Goal: Task Accomplishment & Management: Manage account settings

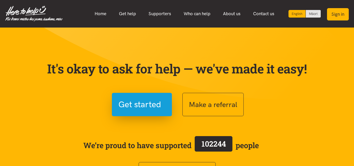
click at [335, 13] on button "Sign in" at bounding box center [338, 14] width 22 height 12
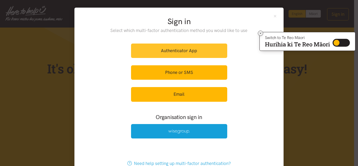
click at [160, 49] on link "Authenticator App" at bounding box center [179, 51] width 96 height 14
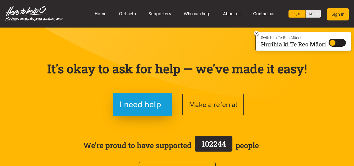
click at [337, 13] on button "Sign in" at bounding box center [338, 14] width 22 height 12
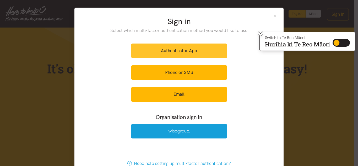
click at [174, 49] on link "Authenticator App" at bounding box center [179, 51] width 96 height 14
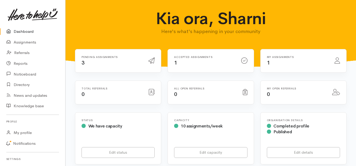
click at [121, 63] on div "Pending assignments 3" at bounding box center [111, 61] width 67 height 11
click at [129, 58] on h6 "Pending assignments" at bounding box center [112, 57] width 61 height 3
click at [190, 58] on h6 "Accepted assignments" at bounding box center [204, 57] width 61 height 3
click at [32, 42] on link "Assignments" at bounding box center [32, 42] width 65 height 11
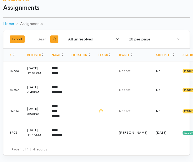
scroll to position [38, 0]
click at [183, 133] on span "Accepted" at bounding box center [191, 133] width 16 height 4
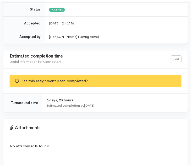
scroll to position [674, 0]
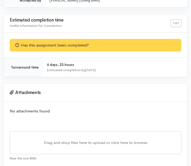
drag, startPoint x: 191, startPoint y: 136, endPoint x: 192, endPoint y: 128, distance: 7.6
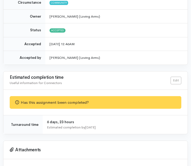
scroll to position [616, 0]
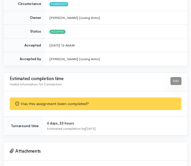
click at [177, 77] on link "Edit" at bounding box center [176, 81] width 11 height 8
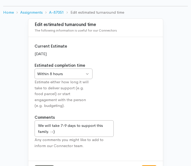
scroll to position [64, 0]
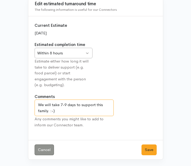
drag, startPoint x: 56, startPoint y: 113, endPoint x: 35, endPoint y: 100, distance: 25.0
click at [35, 100] on textarea "We will take 7-9 days to support this family. :-)" at bounding box center [74, 107] width 79 height 17
click at [82, 105] on textarea "We will take 7-9 days to support this family. :-)" at bounding box center [74, 107] width 79 height 17
paste textarea "Sz 00 Clothes (3-6 months), Size 0 Clothes, Nappies, Baby Bath,"
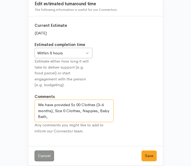
click at [48, 118] on textarea "We will take 7-9 days to support this family. :-)" at bounding box center [74, 110] width 79 height 23
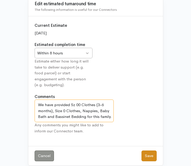
type textarea "We have provided Sz 00 Clothes (3-6 months), Size 0 Clothes, Nappies, Baby Bath…"
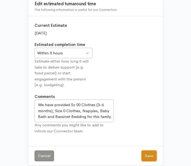
click at [148, 156] on button "Save" at bounding box center [149, 155] width 15 height 11
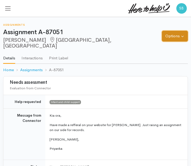
click at [179, 33] on button "Options" at bounding box center [175, 36] width 26 height 11
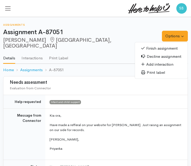
click at [158, 44] on link "Finish assignment" at bounding box center [161, 48] width 53 height 8
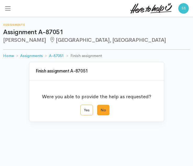
click at [104, 110] on label "No" at bounding box center [103, 110] width 12 height 11
click at [101, 108] on input "No" at bounding box center [98, 106] width 3 height 3
radio input "true"
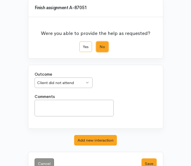
scroll to position [62, 0]
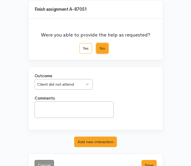
click at [86, 82] on div "Client did not attend Client did not attend" at bounding box center [64, 84] width 58 height 11
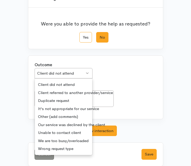
scroll to position [79, 0]
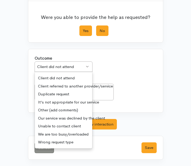
click at [84, 33] on label "Yes" at bounding box center [85, 30] width 13 height 11
click at [83, 29] on input "Yes" at bounding box center [80, 26] width 3 height 3
radio input "true"
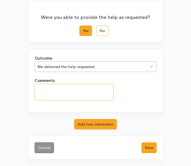
click at [75, 94] on textarea "Comments" at bounding box center [74, 92] width 79 height 17
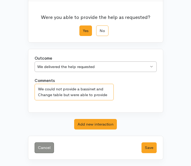
click at [109, 96] on textarea "We could not provide a bassinet and Change table but were able to provide" at bounding box center [74, 92] width 79 height 17
paste textarea "Sz 00 Clothes (3-6 months), Size 0 Clothes, Nappies, Baby Bath,"
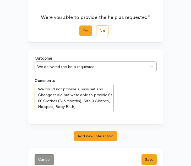
click at [92, 107] on textarea "We could not provide a bassinet and Change table but were able to provide Sz 00…" at bounding box center [74, 98] width 79 height 28
paste textarea "Bassinet Bedding,"
click at [75, 106] on textarea "We could not provide a bassinet and Change table but were able to provide Sz 00…" at bounding box center [74, 98] width 79 height 28
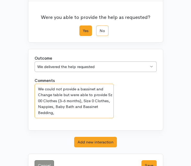
click at [62, 115] on textarea "We could not provide a bassinet and Change table but were able to provide Sz 00…" at bounding box center [74, 101] width 79 height 34
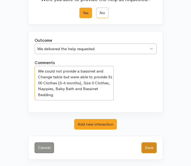
type textarea "We could not provide a bassinet and Change table but were able to provide Sz 00…"
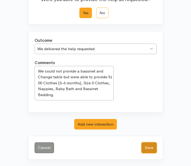
click at [149, 150] on button "Save" at bounding box center [149, 147] width 15 height 11
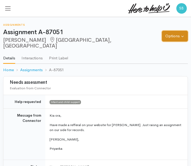
click at [171, 31] on button "Options" at bounding box center [175, 36] width 26 height 11
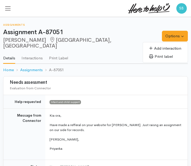
click at [109, 35] on h1 "Assignment A-87051" at bounding box center [82, 32] width 159 height 7
click at [9, 8] on span "Toggle navigation" at bounding box center [7, 8] width 7 height 7
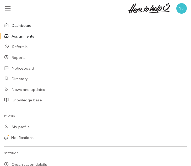
click at [15, 28] on link "Dashboard" at bounding box center [95, 25] width 191 height 11
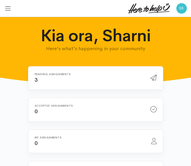
click at [10, 7] on span "Toggle navigation" at bounding box center [7, 8] width 7 height 7
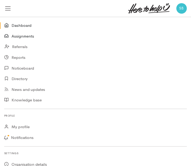
click at [19, 36] on link "Assignments" at bounding box center [95, 36] width 191 height 11
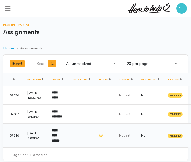
click at [103, 137] on icon at bounding box center [100, 134] width 3 height 3
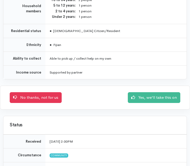
scroll to position [522, 0]
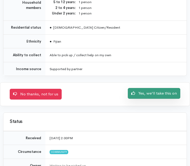
click at [146, 99] on link "Yes, we'll take this on" at bounding box center [154, 93] width 52 height 11
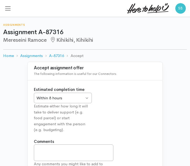
click at [86, 98] on div "Within 8 hours Within 8 hours" at bounding box center [63, 98] width 58 height 11
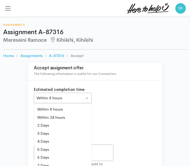
click at [55, 97] on div "Within 8 hours" at bounding box center [60, 98] width 48 height 6
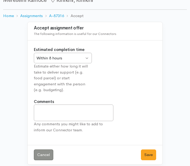
scroll to position [45, 0]
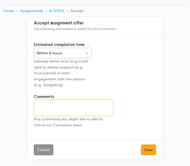
click at [49, 106] on textarea "Comments" at bounding box center [73, 107] width 79 height 17
type textarea "T"
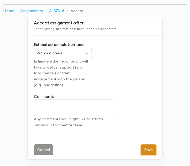
click at [149, 148] on button "Save" at bounding box center [148, 149] width 15 height 11
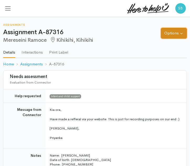
click at [166, 33] on button "Options" at bounding box center [174, 33] width 26 height 11
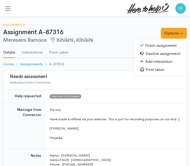
click at [159, 45] on link "Finish assignment" at bounding box center [160, 45] width 53 height 8
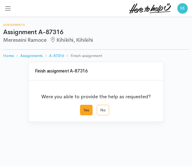
click at [89, 112] on label "Yes" at bounding box center [86, 110] width 13 height 11
click at [83, 108] on input "Yes" at bounding box center [81, 106] width 3 height 3
radio input "true"
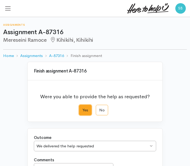
click at [81, 148] on div "We delivered the help requested" at bounding box center [92, 146] width 112 height 6
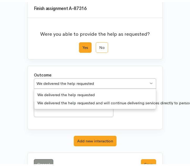
scroll to position [66, 0]
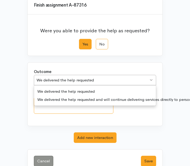
click at [89, 108] on textarea "Comments" at bounding box center [73, 105] width 79 height 17
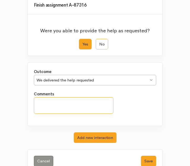
click at [104, 98] on textarea "Comments" at bounding box center [73, 105] width 79 height 17
paste textarea "Sz 0 Clothes (6-12 months), Sz 1 Clothes, Nappies, Cot, Cot Bedding,"
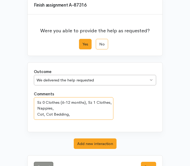
click at [76, 117] on textarea "Sz 0 Clothes (6-12 months), Sz 1 Clothes, Nappies, Cot, Cot Bedding," at bounding box center [73, 108] width 79 height 23
paste textarea "feeding baby utensiles, Nappy size 6-11kg, size 2 boy, size 7 gir"
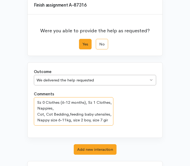
click at [69, 114] on textarea "Sz 0 Clothes (6-12 months), Sz 1 Clothes, Nappies, Cot, Cot Bedding,feeding bab…" at bounding box center [73, 111] width 79 height 28
click at [101, 114] on textarea "Sz 0 Clothes (6-12 months), Sz 1 Clothes, Nappies, Cot, Cot Bedding, feeding ba…" at bounding box center [73, 111] width 79 height 28
click at [107, 121] on textarea "Sz 0 Clothes (6-12 months), Sz 1 Clothes, Nappies, Cot, Cot Bedding, feeding ba…" at bounding box center [73, 111] width 79 height 28
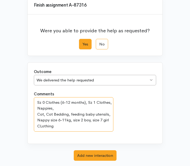
click at [42, 125] on textarea "Sz 0 Clothes (6-12 months), Sz 1 Clothes, Nappies, Cot, Cot Bedding, feeding ba…" at bounding box center [73, 114] width 79 height 34
click at [90, 120] on textarea "Sz 0 Clothes (6-12 months), Sz 1 Clothes, Nappies, Cot, Cot Bedding, feeding ba…" at bounding box center [73, 114] width 79 height 34
click at [75, 120] on textarea "Sz 0 Clothes (6-12 months), Sz 1 Clothes, Nappies, Cot, Cot Bedding, feeding ba…" at bounding box center [73, 114] width 79 height 34
click at [38, 125] on textarea "Sz 0 Clothes (6-12 months), Sz 1 Clothes, Nappies, Cot, Cot Bedding, feeding ba…" at bounding box center [73, 114] width 79 height 34
click at [55, 108] on textarea "Sz 0 Clothes (6-12 months), Sz 1 Clothes, Nappies, Cot, Cot Bedding, feeding ba…" at bounding box center [73, 114] width 79 height 34
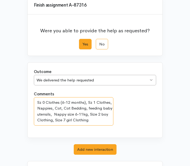
click at [90, 106] on textarea "Sz 0 Clothes (6-12 months), Sz 1 Clothes, Nappies, Cot, Cot Bedding, feeding ba…" at bounding box center [73, 111] width 79 height 28
click at [93, 119] on textarea "Sz 0 Clothes (6-12 months), Sz 1 Clothes, Nappies, Cot, Cot Bedding, Feeding ba…" at bounding box center [73, 111] width 79 height 28
click at [36, 100] on textarea "Sz 0 Clothes (6-12 months), Sz 1 Clothes, Nappies, Cot, Cot Bedding, Feeding ba…" at bounding box center [73, 111] width 79 height 28
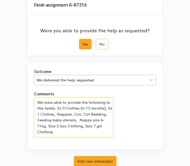
type textarea "We were able to provide the following to this family: Sz 0 Clothes (6-12 months…"
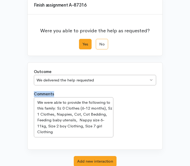
drag, startPoint x: 189, startPoint y: 83, endPoint x: 192, endPoint y: 110, distance: 26.9
click at [190, 100] on html "Support Your 'Here to help u' liaison Your contact within the 'Here to help u' …" at bounding box center [95, 17] width 190 height 166
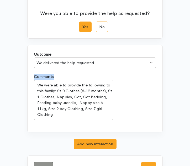
scroll to position [103, 0]
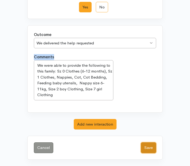
click at [150, 148] on button "Save" at bounding box center [148, 147] width 15 height 11
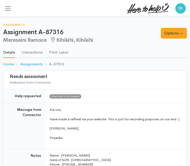
click at [9, 8] on span "Toggle navigation" at bounding box center [7, 8] width 7 height 7
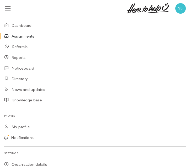
click at [23, 37] on link "Assignments" at bounding box center [95, 36] width 190 height 11
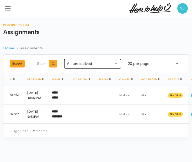
click at [78, 65] on div "All unresolved" at bounding box center [90, 64] width 47 height 6
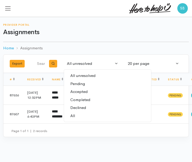
click at [73, 84] on span "Pending" at bounding box center [77, 84] width 15 height 6
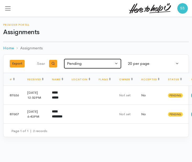
click at [115, 63] on button "Pending" at bounding box center [93, 63] width 58 height 10
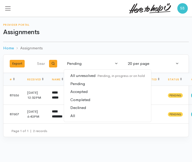
click at [82, 74] on span "All unresolved Pending, in progress or on hold" at bounding box center [107, 76] width 74 height 6
select select "Unresolved"
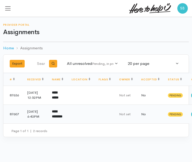
click at [56, 118] on b "**********" at bounding box center [57, 114] width 10 height 9
click at [57, 94] on b "**********" at bounding box center [55, 95] width 7 height 9
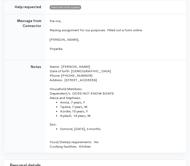
scroll to position [148, 0]
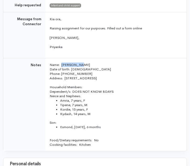
drag, startPoint x: 62, startPoint y: 71, endPoint x: 80, endPoint y: 71, distance: 17.3
click at [80, 71] on p "Name: Huia Blyth Date of birth: 06/05/1999 Phone: 022 529 5816" at bounding box center [115, 68] width 131 height 13
copy p "[PERSON_NAME]"
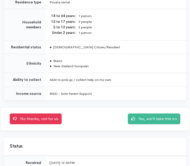
scroll to position [510, 0]
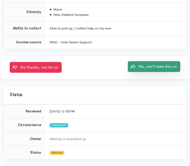
click at [150, 65] on link "Yes, we'll take this on" at bounding box center [154, 66] width 52 height 11
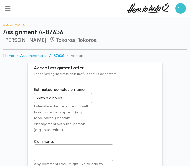
click at [87, 98] on div "Within 8 hours Within 8 hours" at bounding box center [63, 98] width 58 height 11
click at [77, 153] on textarea "Comments" at bounding box center [73, 152] width 79 height 17
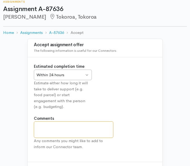
scroll to position [45, 0]
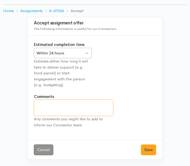
click at [82, 108] on textarea "Comments" at bounding box center [73, 107] width 79 height 17
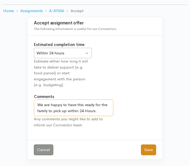
type textarea "We are happy to have this ready for the family to pick up within 24 Hours."
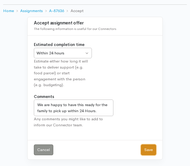
click at [148, 149] on button "Save" at bounding box center [148, 149] width 15 height 11
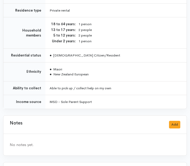
scroll to position [399, 0]
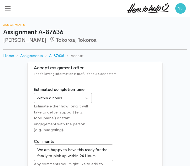
scroll to position [45, 0]
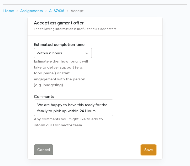
click at [147, 151] on button "Save" at bounding box center [148, 149] width 15 height 11
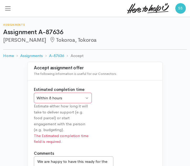
click at [125, 68] on h3 "Accept assignment offer" at bounding box center [95, 68] width 122 height 5
click at [75, 99] on div "Within 8 hours" at bounding box center [60, 98] width 48 height 6
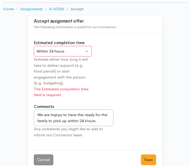
scroll to position [57, 0]
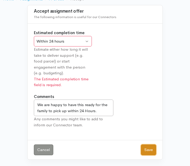
click at [143, 152] on button "Save" at bounding box center [148, 149] width 15 height 11
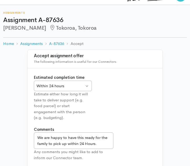
scroll to position [45, 0]
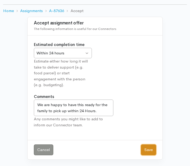
click at [151, 149] on button "Save" at bounding box center [148, 149] width 15 height 11
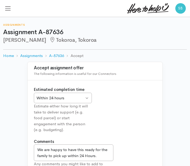
click at [6, 9] on span "Toggle navigation" at bounding box center [7, 8] width 7 height 7
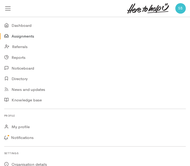
click at [23, 36] on link "Assignments" at bounding box center [95, 36] width 190 height 11
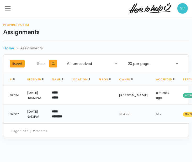
click at [183, 116] on span "Pending" at bounding box center [190, 114] width 15 height 4
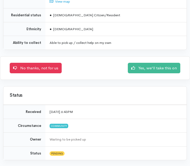
scroll to position [331, 0]
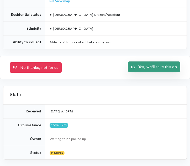
click at [155, 68] on link "Yes, we'll take this on" at bounding box center [154, 66] width 52 height 11
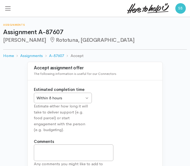
click at [88, 98] on div "Within 8 hours Within 8 hours" at bounding box center [63, 98] width 58 height 11
click at [71, 150] on textarea "Comments" at bounding box center [73, 152] width 79 height 17
click at [66, 153] on textarea "Comments" at bounding box center [73, 152] width 79 height 17
click at [61, 151] on textarea "Comments" at bounding box center [73, 152] width 79 height 17
click at [59, 149] on textarea "Comments" at bounding box center [73, 152] width 79 height 17
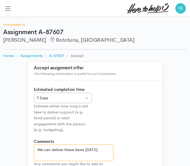
type textarea "We can deliver these items within 9 days."
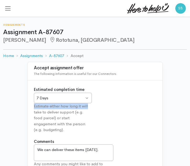
drag, startPoint x: 190, startPoint y: 93, endPoint x: 194, endPoint y: 109, distance: 16.7
click at [190, 109] on html "Support Your 'Here to help u' liaison Your contact within the 'Here to help u' …" at bounding box center [95, 83] width 190 height 166
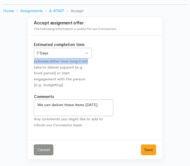
scroll to position [44, 0]
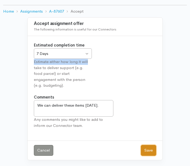
click at [144, 153] on button "Save" at bounding box center [148, 150] width 15 height 11
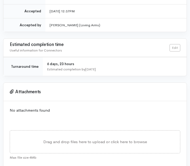
scroll to position [463, 0]
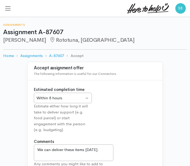
scroll to position [44, 0]
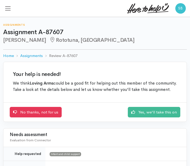
click at [3, 10] on nav "SB Settings Sign out Dashboard Assignments Referrals" at bounding box center [95, 8] width 190 height 17
click at [8, 8] on span "Toggle navigation" at bounding box center [7, 8] width 7 height 7
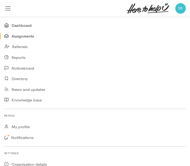
click at [22, 25] on link "Dashboard" at bounding box center [95, 25] width 190 height 11
